Goal: Transaction & Acquisition: Purchase product/service

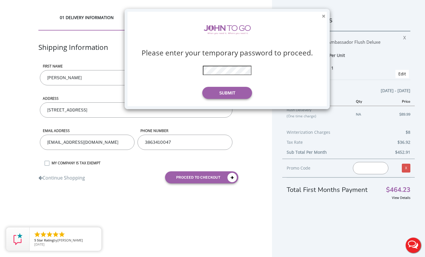
click at [324, 15] on button "×" at bounding box center [324, 16] width 4 height 6
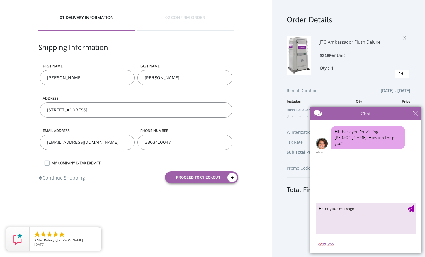
click at [269, 214] on div "01 DELIVERY INFORMATION 02 CONFIRM ORDER Shipping Information First name Julia …" at bounding box center [212, 135] width 425 height 270
click at [416, 113] on div "close" at bounding box center [416, 114] width 6 height 6
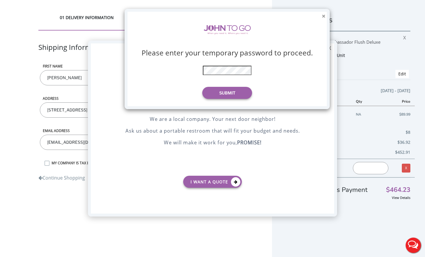
click at [322, 17] on button "×" at bounding box center [324, 16] width 4 height 6
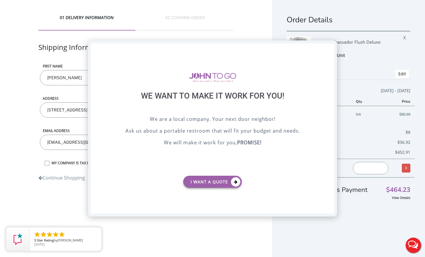
click at [328, 47] on div "X" at bounding box center [329, 48] width 9 height 10
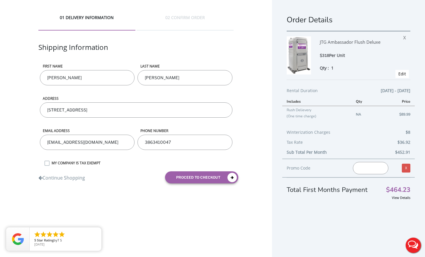
click at [414, 242] on button "Live Chat" at bounding box center [413, 244] width 23 height 23
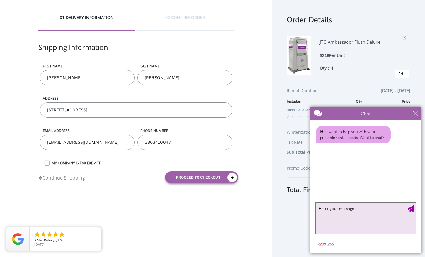
click at [346, 210] on textarea "type your message" at bounding box center [366, 218] width 100 height 31
type textarea "what time are you open [DATE]"
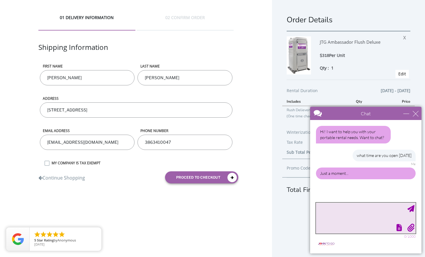
scroll to position [13, 0]
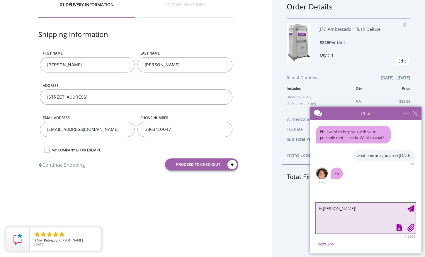
type textarea "hi [PERSON_NAME]!"
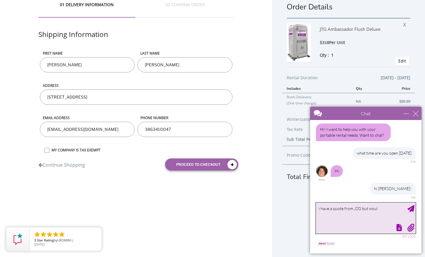
scroll to position [20, 0]
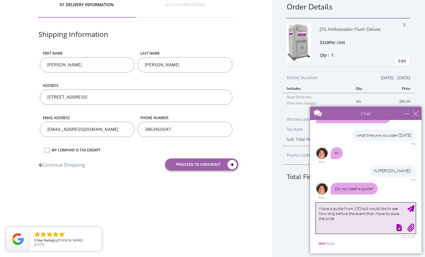
type textarea "i have a quote from J2G but would like to see how long before the event that i …"
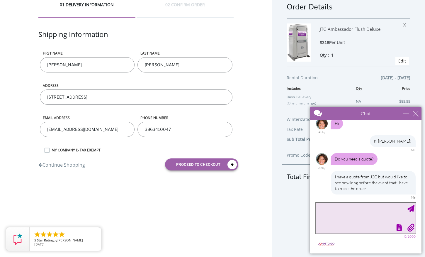
scroll to position [67, 0]
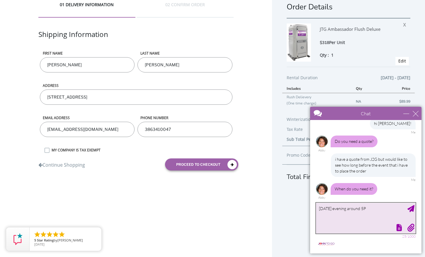
type textarea "[DATE] evening around 5PM"
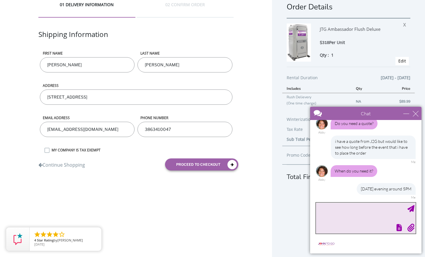
scroll to position [103, 0]
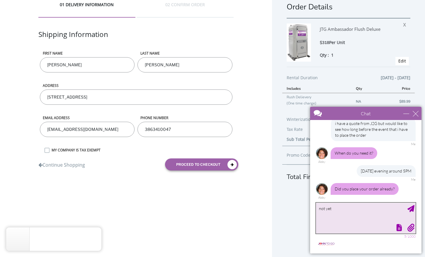
type textarea "not yet"
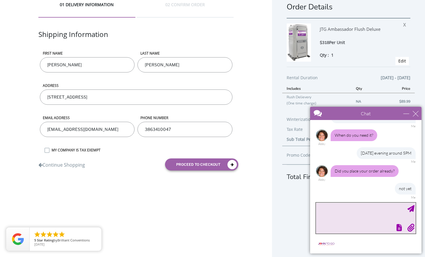
scroll to position [139, 0]
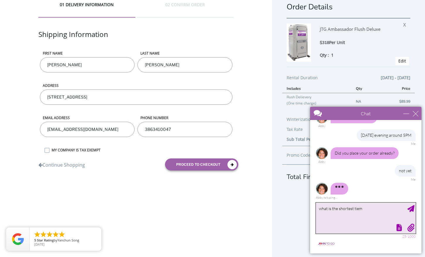
type textarea "what is the shortest tie"
drag, startPoint x: 362, startPoint y: 209, endPoint x: 292, endPoint y: 208, distance: 70.1
click html "Chat Email Your Question * Email * Your Question * Hi! I want to help you with …"
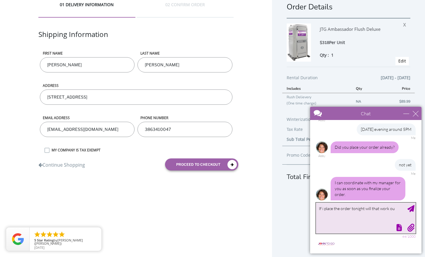
scroll to position [163, 0]
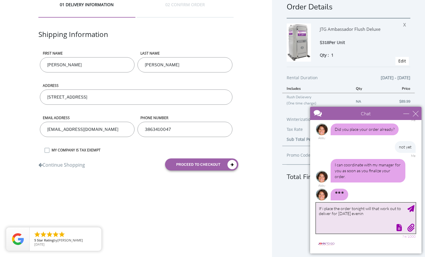
type textarea "If i place the order tonight will that work out to deliver for [DATE] evening"
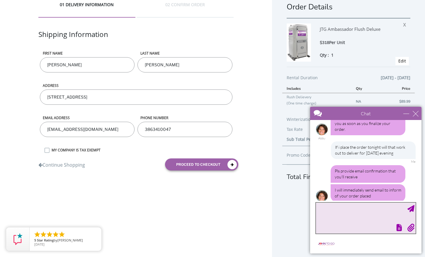
scroll to position [211, 0]
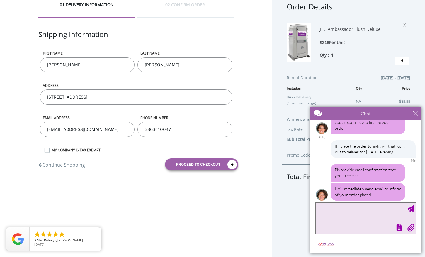
click at [358, 213] on textarea "type your message" at bounding box center [366, 218] width 100 height 31
type textarea "ok thank [PERSON_NAME]"
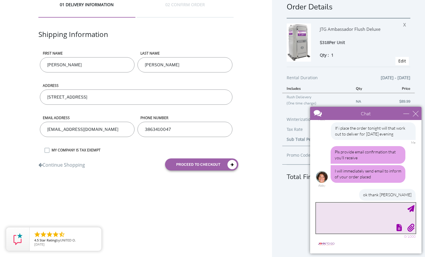
scroll to position [247, 0]
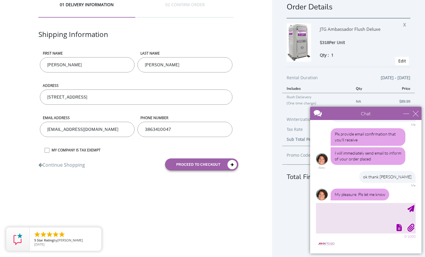
click at [137, 36] on div "Shipping Information" at bounding box center [136, 39] width 196 height 21
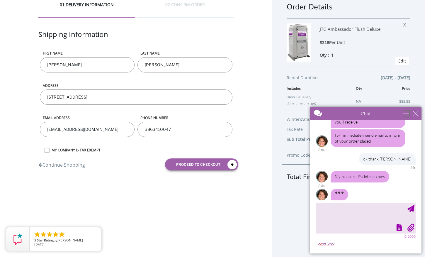
click at [407, 113] on div "minimize" at bounding box center [407, 114] width 6 height 6
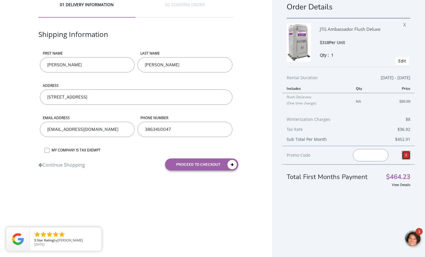
click at [406, 156] on link "X" at bounding box center [406, 155] width 9 height 9
drag, startPoint x: 398, startPoint y: 102, endPoint x: 414, endPoint y: 98, distance: 16.3
click at [414, 99] on td "$89.99" at bounding box center [397, 101] width 36 height 17
drag, startPoint x: 287, startPoint y: 97, endPoint x: 315, endPoint y: 97, distance: 28.7
click at [315, 97] on td "Rush Delievery (One time charge)" at bounding box center [316, 101] width 69 height 17
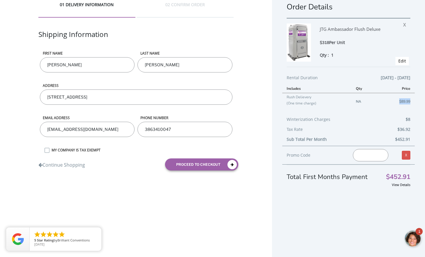
drag, startPoint x: 396, startPoint y: 102, endPoint x: 414, endPoint y: 102, distance: 17.9
click at [414, 102] on td "$89.99" at bounding box center [397, 101] width 36 height 17
click at [369, 153] on input "text" at bounding box center [370, 155] width 35 height 12
paste input "j2g5"
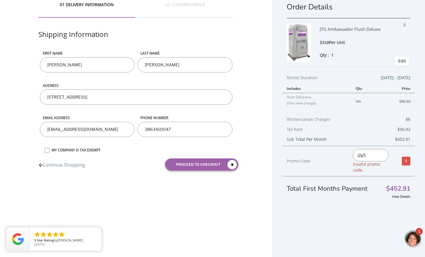
drag, startPoint x: 371, startPoint y: 158, endPoint x: 313, endPoint y: 158, distance: 58.1
click at [314, 158] on div "Promo Code j2g5 Invalid promo code. X" at bounding box center [348, 161] width 133 height 31
type input "j2g10"
drag, startPoint x: 371, startPoint y: 158, endPoint x: 301, endPoint y: 148, distance: 71.0
click at [314, 156] on div "Promo Code j2g10 Invalid promo code. X" at bounding box center [348, 161] width 133 height 31
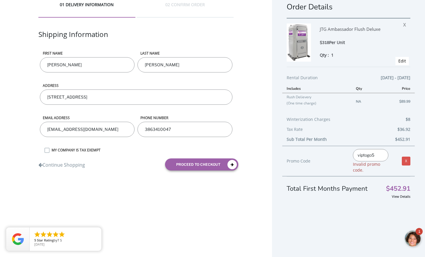
click at [372, 165] on span "Invalid promo code." at bounding box center [366, 166] width 27 height 11
click at [379, 155] on input "viptogo5" at bounding box center [370, 155] width 35 height 12
click at [366, 155] on input "viptogo5" at bounding box center [370, 155] width 35 height 12
type input "vip2go5"
drag, startPoint x: 363, startPoint y: 155, endPoint x: 311, endPoint y: 155, distance: 52.2
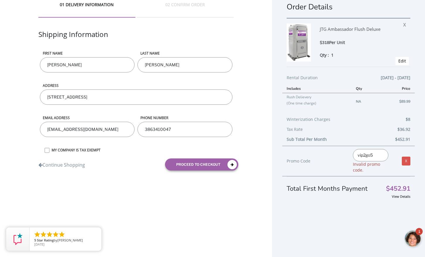
click at [316, 155] on div "Promo Code vip2go5 Invalid promo code. X" at bounding box center [348, 161] width 133 height 31
paste input "7343008CFFEC"
type input "7343008CFFEC"
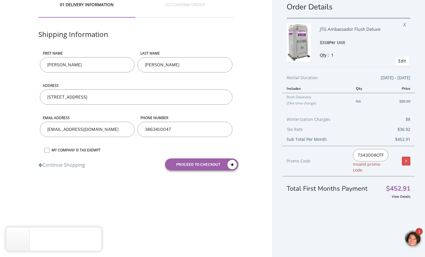
click at [386, 168] on div "7343008CFFEC Invalid promo code." at bounding box center [371, 161] width 44 height 24
click at [409, 160] on link "X" at bounding box center [406, 161] width 9 height 9
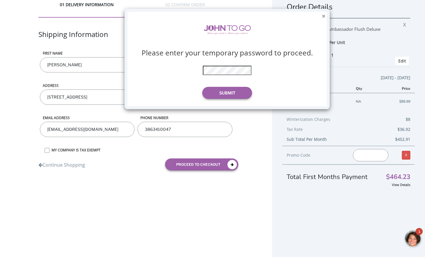
click at [324, 14] on button "×" at bounding box center [324, 16] width 4 height 6
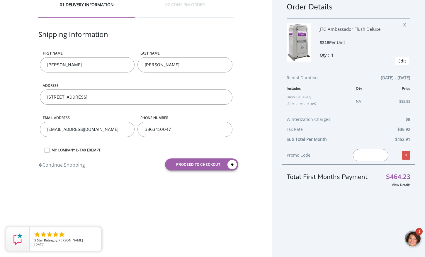
click at [363, 156] on input "text" at bounding box center [370, 155] width 35 height 12
paste input "7343008CFFEC"
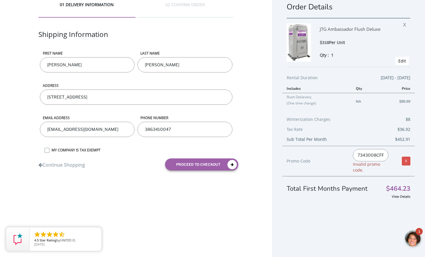
drag, startPoint x: 385, startPoint y: 156, endPoint x: 312, endPoint y: 156, distance: 73.9
click at [314, 156] on div "Promo Code 7343008CFFEC Invalid promo code. X" at bounding box center [348, 161] width 133 height 31
drag, startPoint x: 382, startPoint y: 156, endPoint x: 373, endPoint y: 156, distance: 8.5
click at [373, 156] on input "cb2025EC" at bounding box center [370, 155] width 35 height 12
type input "cb2025"
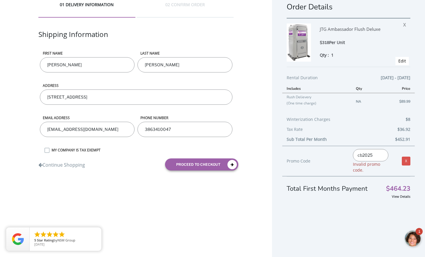
drag, startPoint x: 375, startPoint y: 154, endPoint x: 334, endPoint y: 155, distance: 41.4
click at [335, 155] on div "Promo Code cb2025 Invalid promo code. X" at bounding box center [348, 161] width 133 height 31
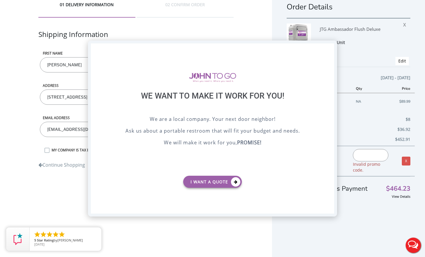
click at [329, 49] on div "X" at bounding box center [329, 48] width 9 height 10
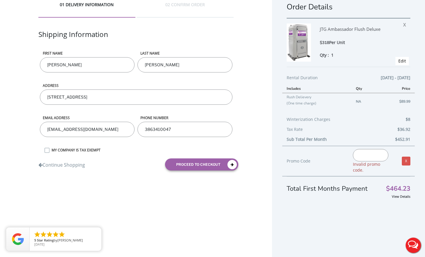
click at [361, 158] on input "text" at bounding box center [370, 155] width 35 height 12
type input "CB2025"
drag, startPoint x: 365, startPoint y: 170, endPoint x: 352, endPoint y: 161, distance: 15.9
click at [353, 162] on div "CB2025 Invalid promo code." at bounding box center [371, 161] width 44 height 24
click at [379, 160] on input "CB2025" at bounding box center [370, 155] width 35 height 12
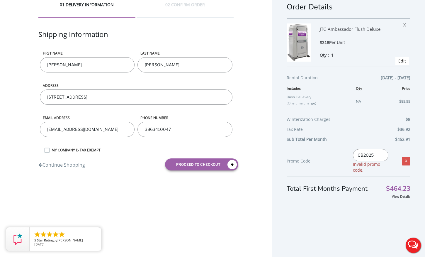
drag, startPoint x: 381, startPoint y: 156, endPoint x: 319, endPoint y: 153, distance: 62.5
click at [322, 155] on div "Promo Code CB2025 Invalid promo code. X" at bounding box center [348, 161] width 133 height 31
click at [405, 162] on link "X" at bounding box center [406, 161] width 9 height 9
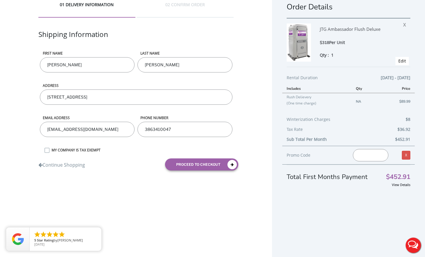
click at [419, 248] on button "Live Chat" at bounding box center [413, 244] width 23 height 23
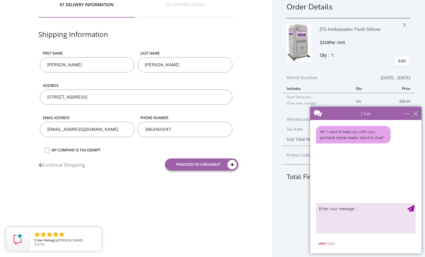
click at [416, 115] on div "close" at bounding box center [416, 114] width 6 height 6
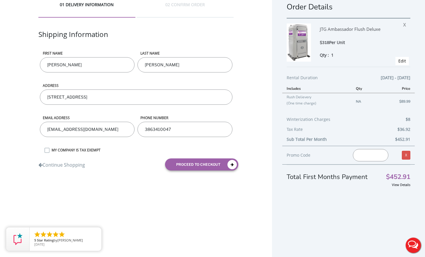
click at [356, 53] on div "Qty : 1" at bounding box center [360, 55] width 80 height 6
